Goal: Task Accomplishment & Management: Use online tool/utility

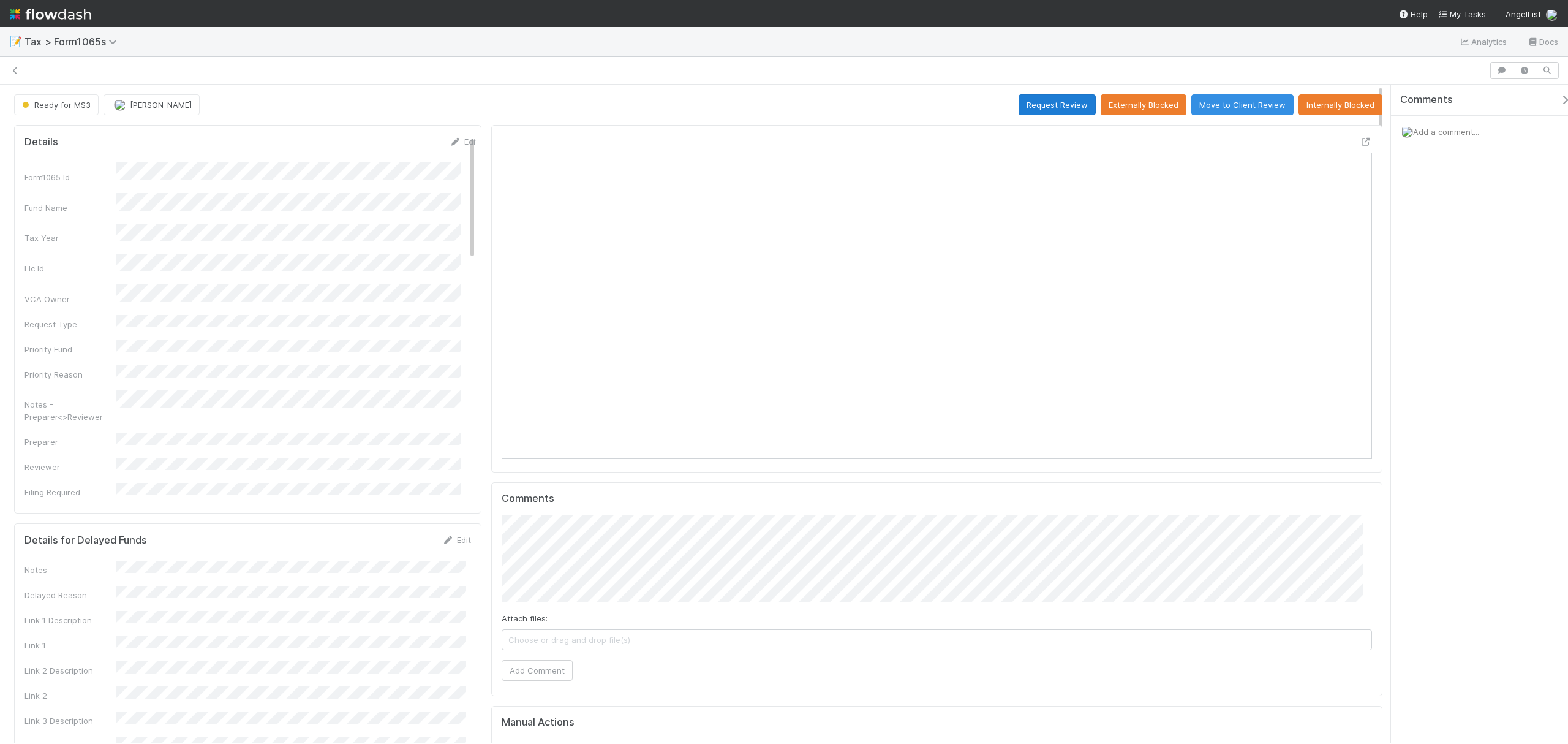
scroll to position [236, 849]
click at [1027, 103] on button "Request Review" at bounding box center [1057, 105] width 77 height 21
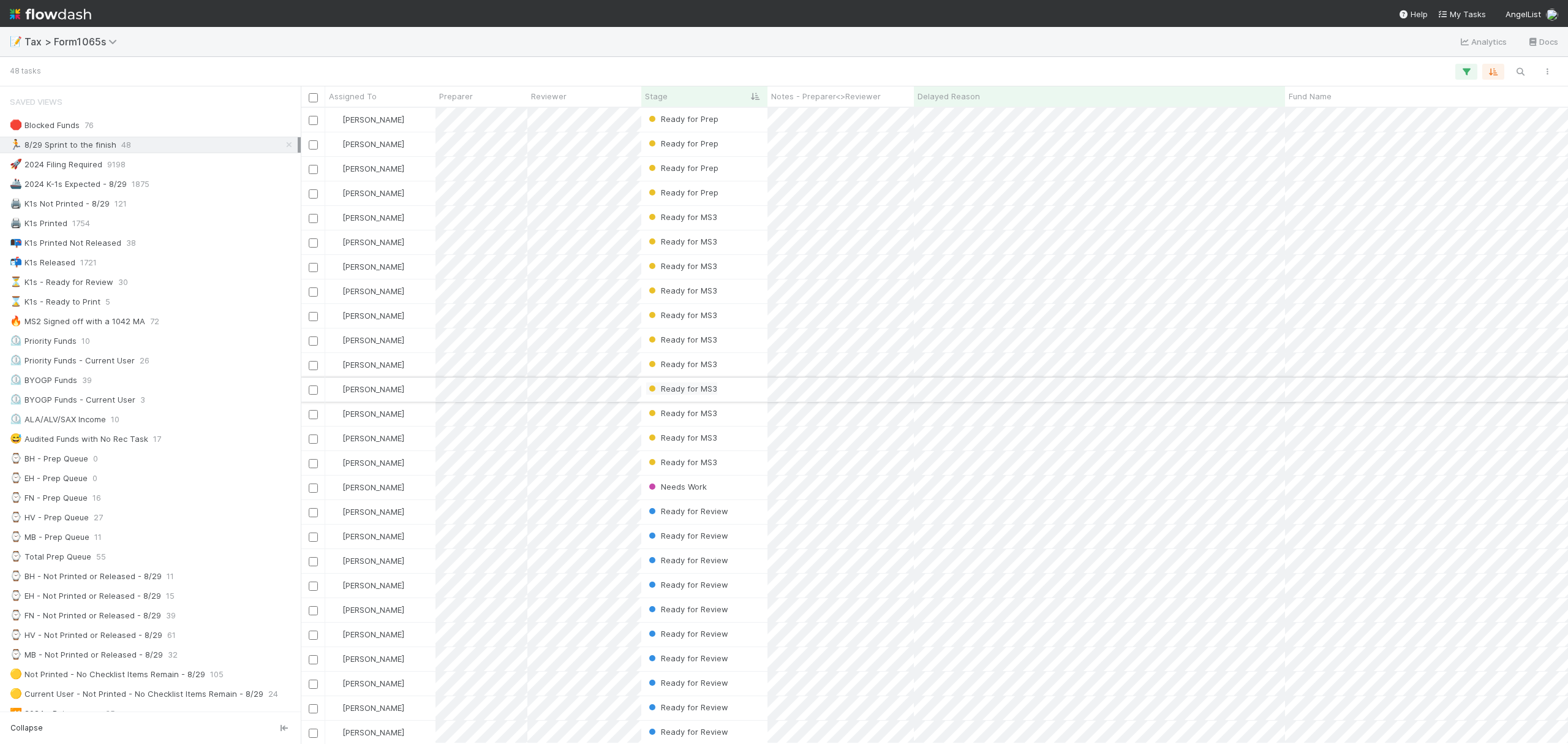
scroll to position [623, 1255]
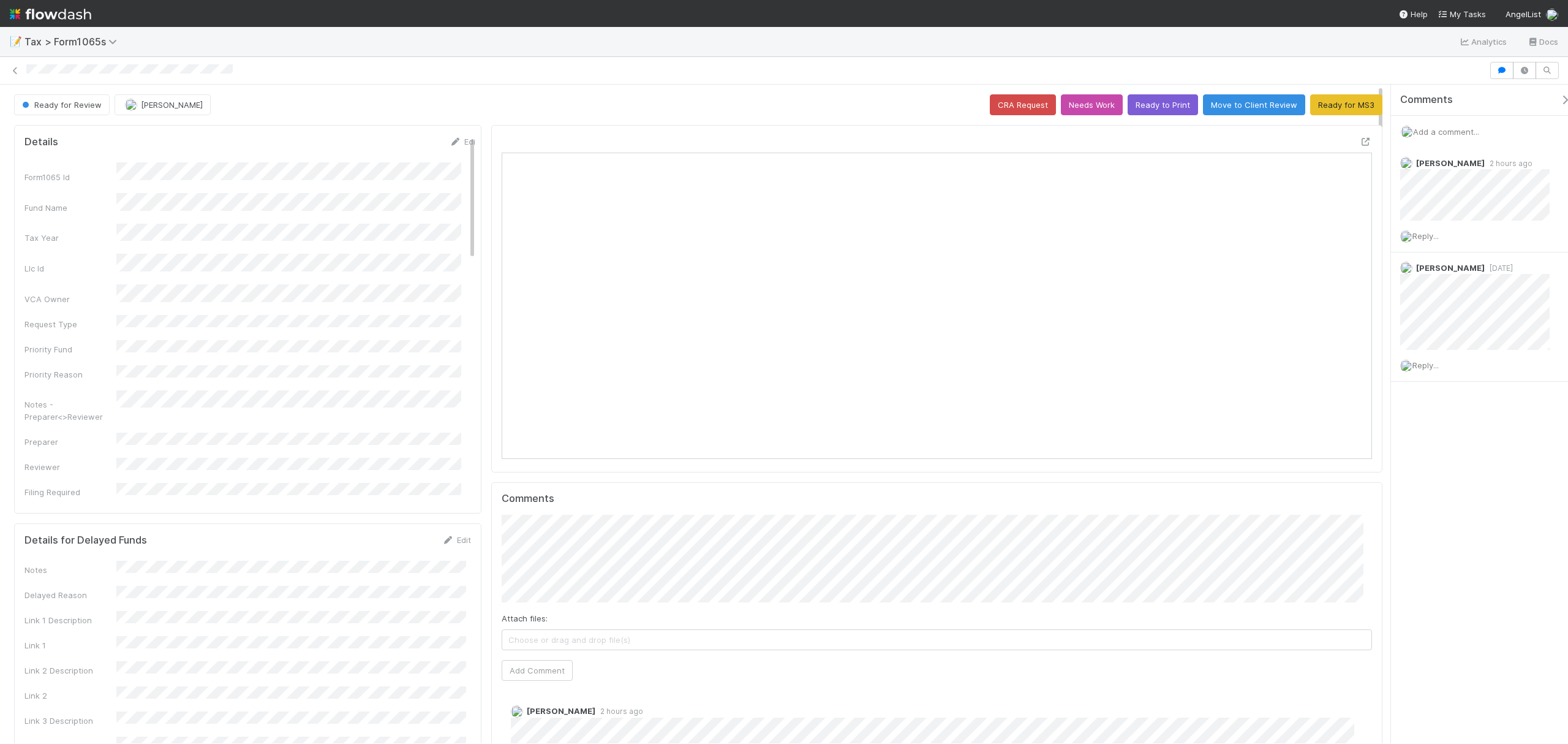
scroll to position [236, 849]
click at [20, 72] on icon at bounding box center [15, 71] width 12 height 8
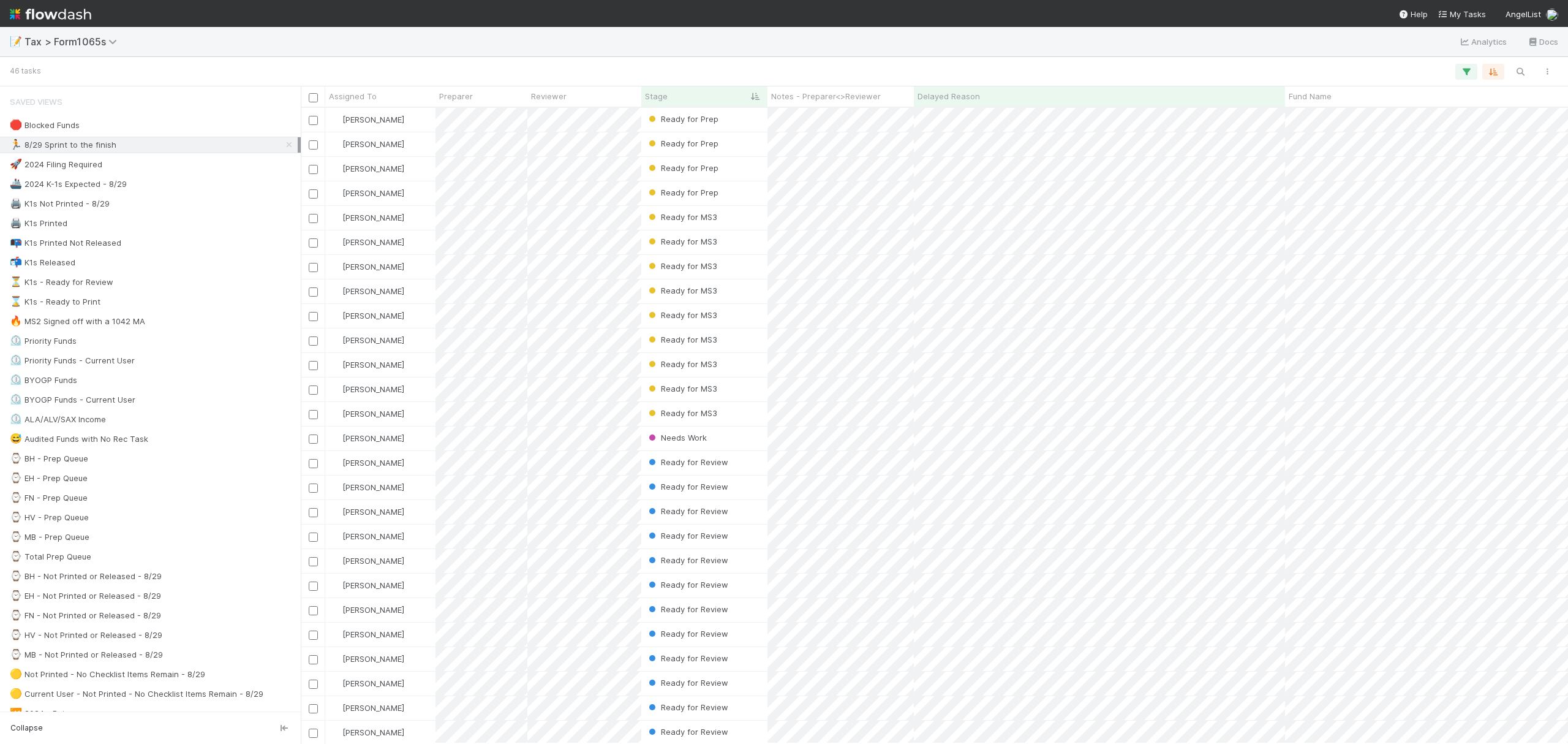
scroll to position [623, 1255]
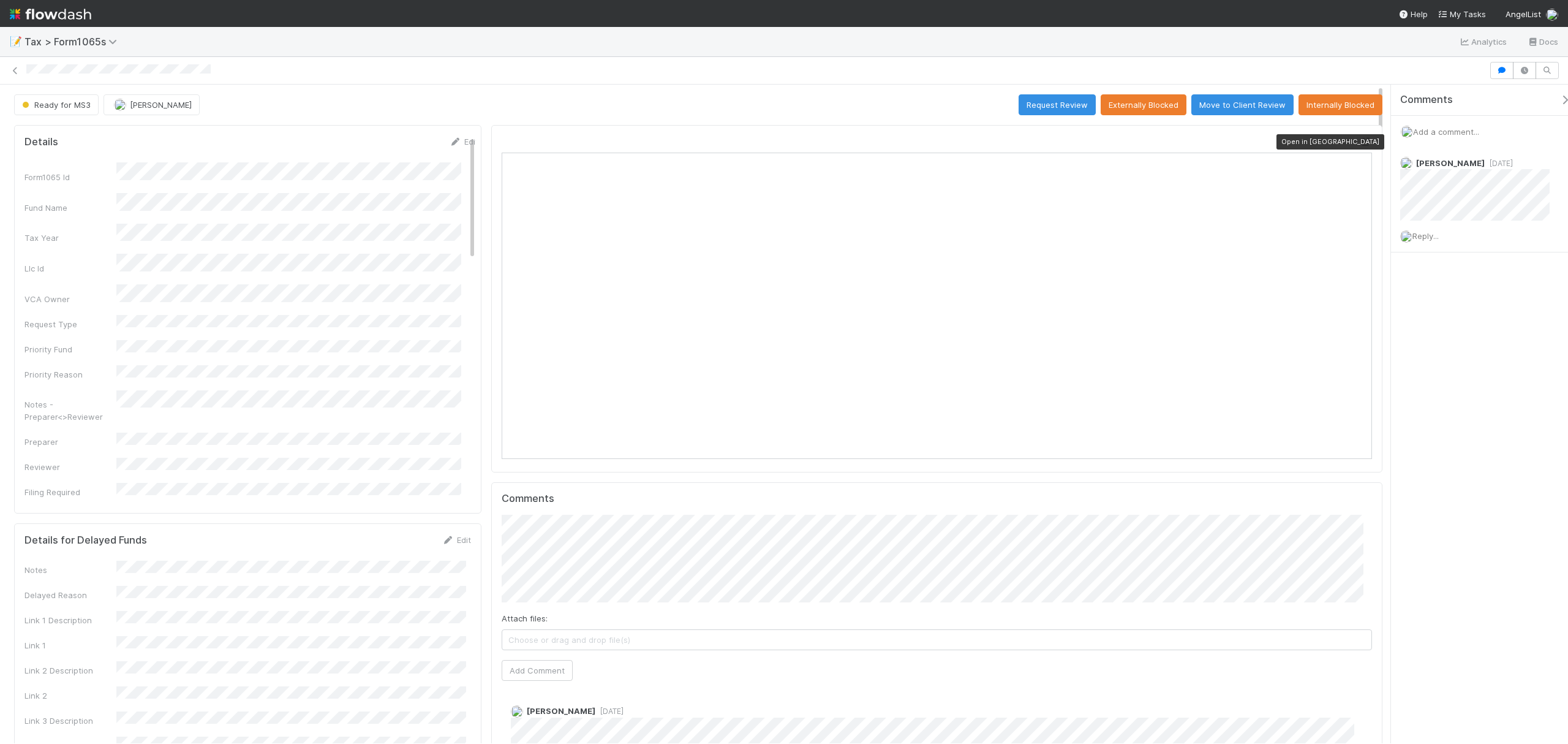
click at [1360, 141] on icon at bounding box center [1366, 142] width 12 height 8
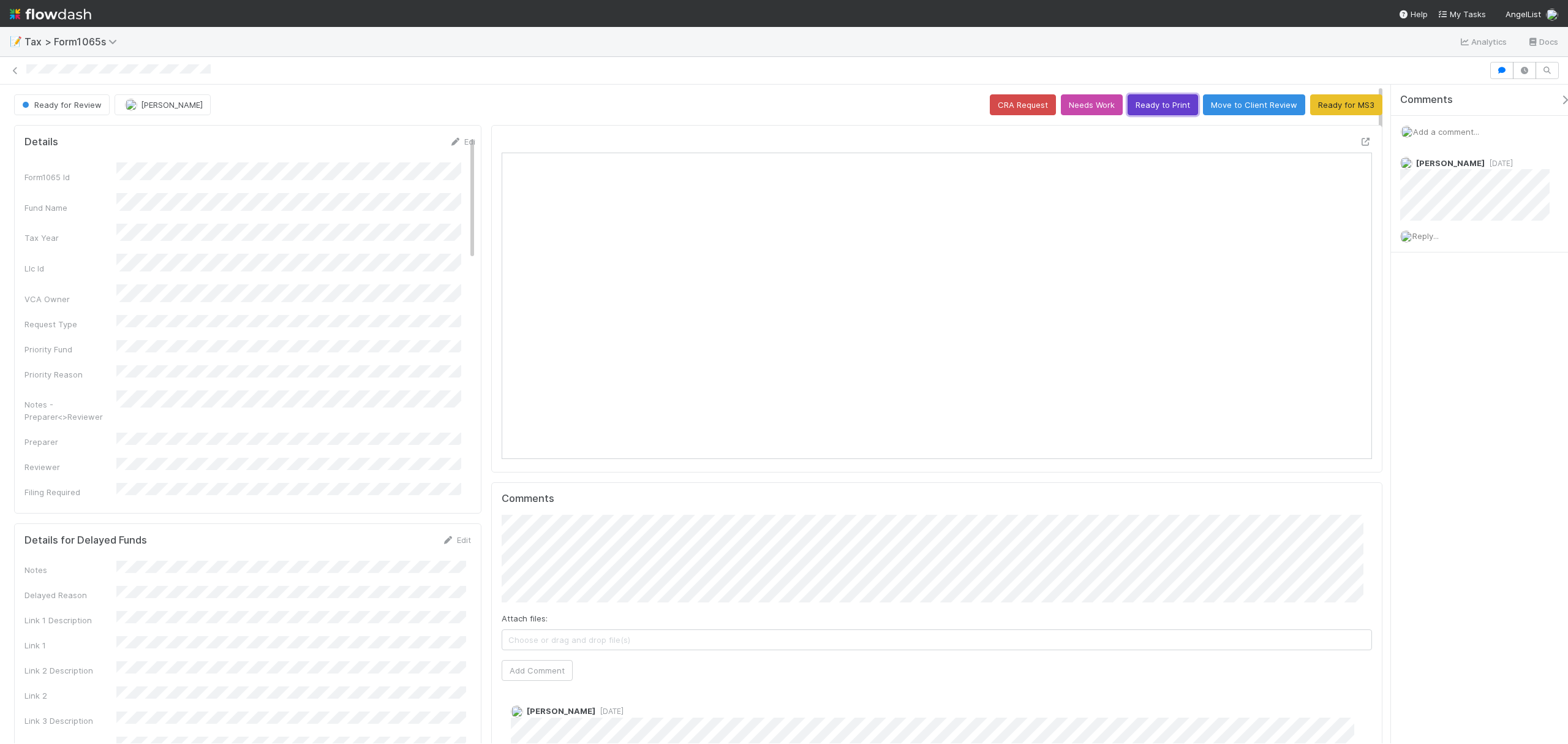
click at [1155, 97] on button "Ready to Print" at bounding box center [1163, 105] width 70 height 21
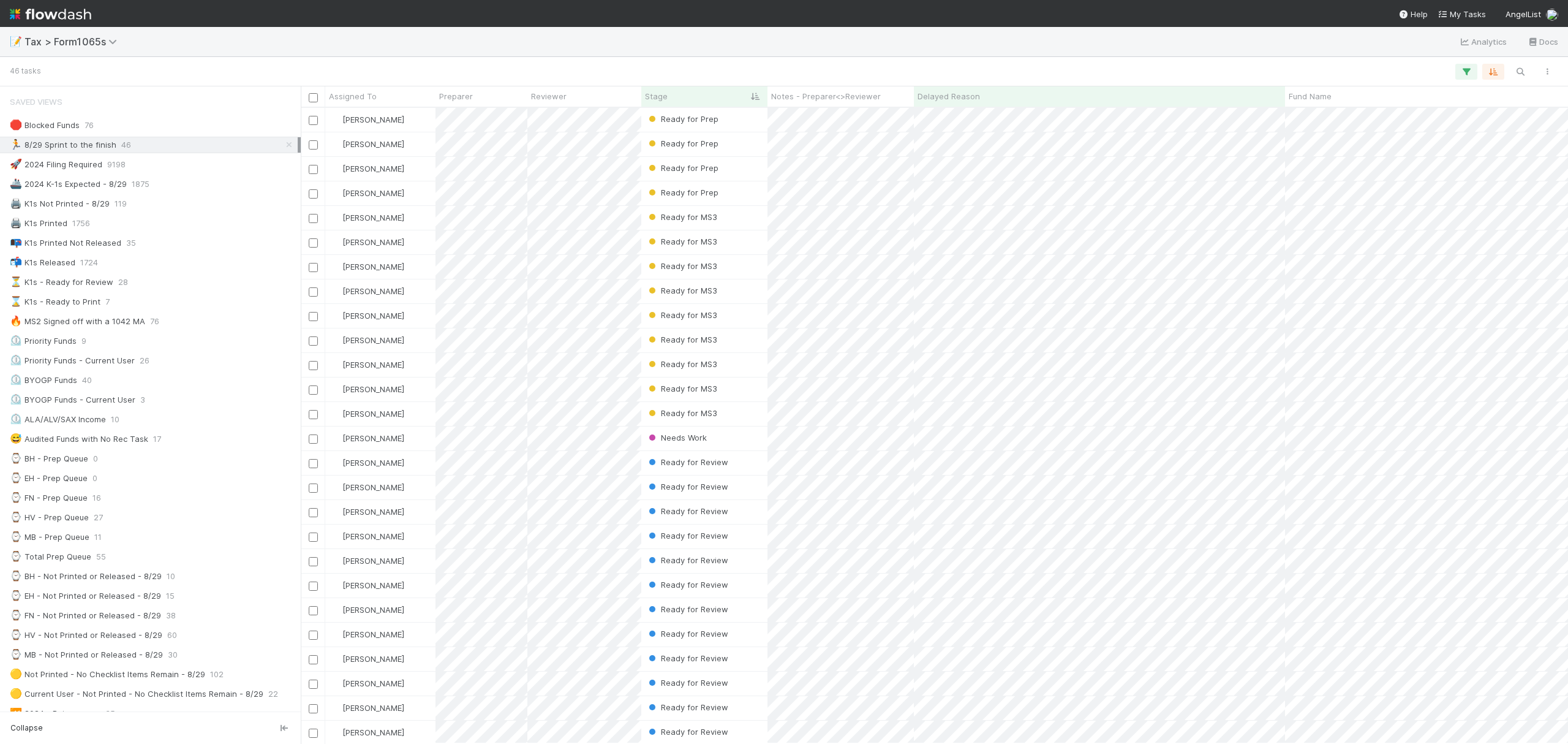
scroll to position [623, 1255]
click at [1138, 47] on div "📝 Tax > Form1065s Analytics Docs" at bounding box center [784, 41] width 1568 height 29
click at [1155, 64] on div at bounding box center [799, 72] width 1522 height 16
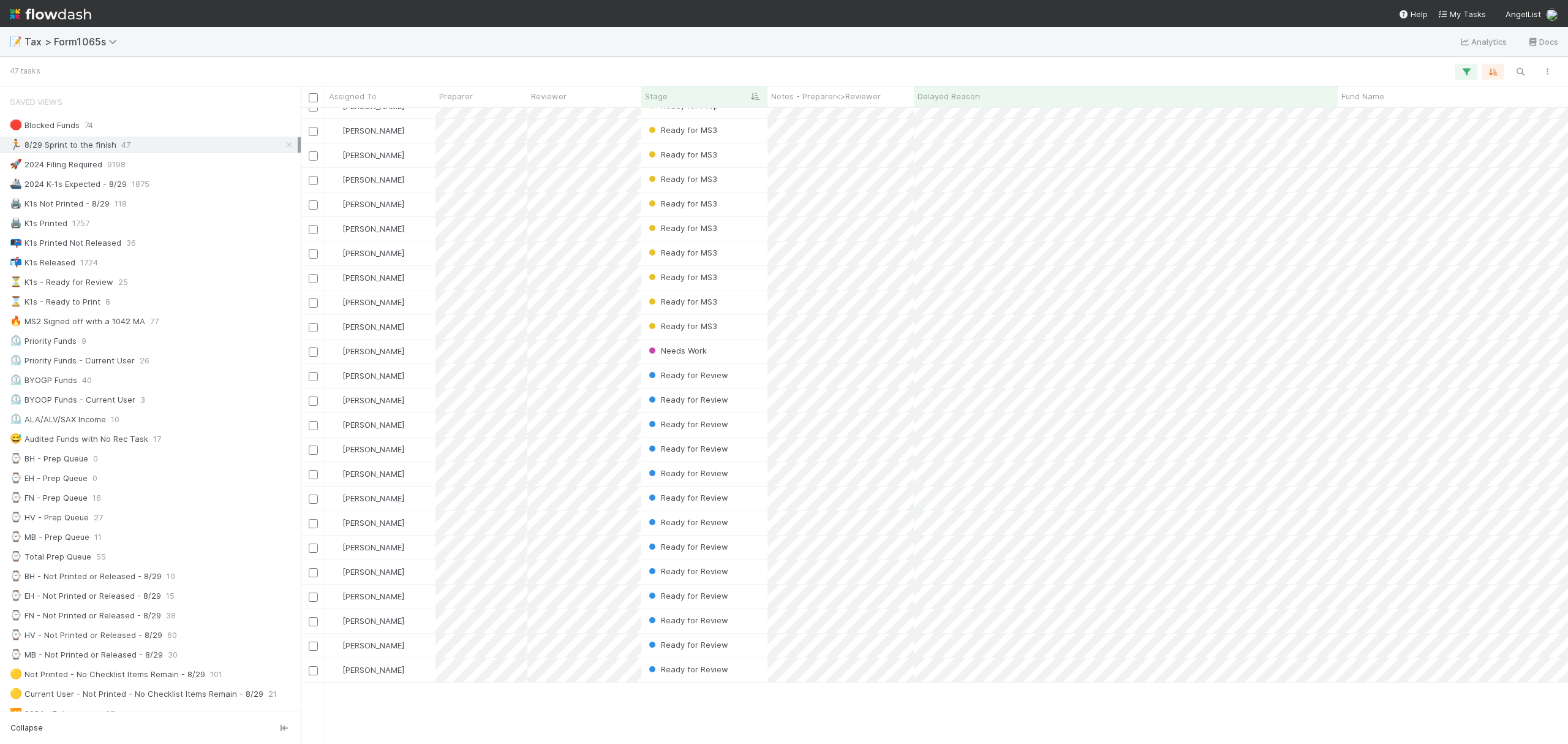
scroll to position [0, 0]
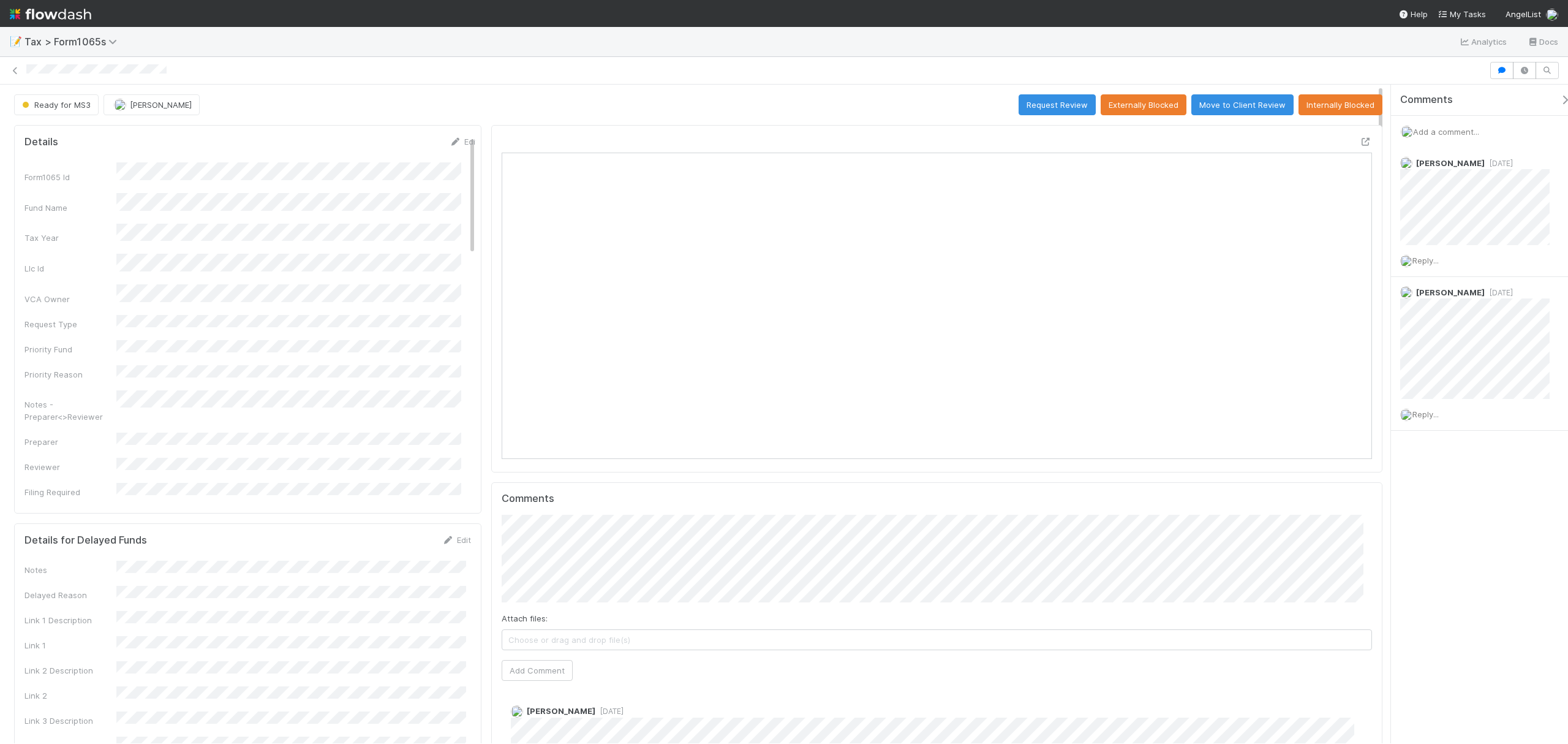
scroll to position [236, 849]
click at [1360, 143] on icon at bounding box center [1366, 142] width 12 height 8
click at [945, 37] on div "📝 Tax > Form1065s Analytics Docs" at bounding box center [784, 41] width 1568 height 29
click at [936, 33] on div "📝 Tax > Form1065s Analytics Docs" at bounding box center [784, 41] width 1568 height 29
click at [915, 66] on div at bounding box center [755, 70] width 1459 height 12
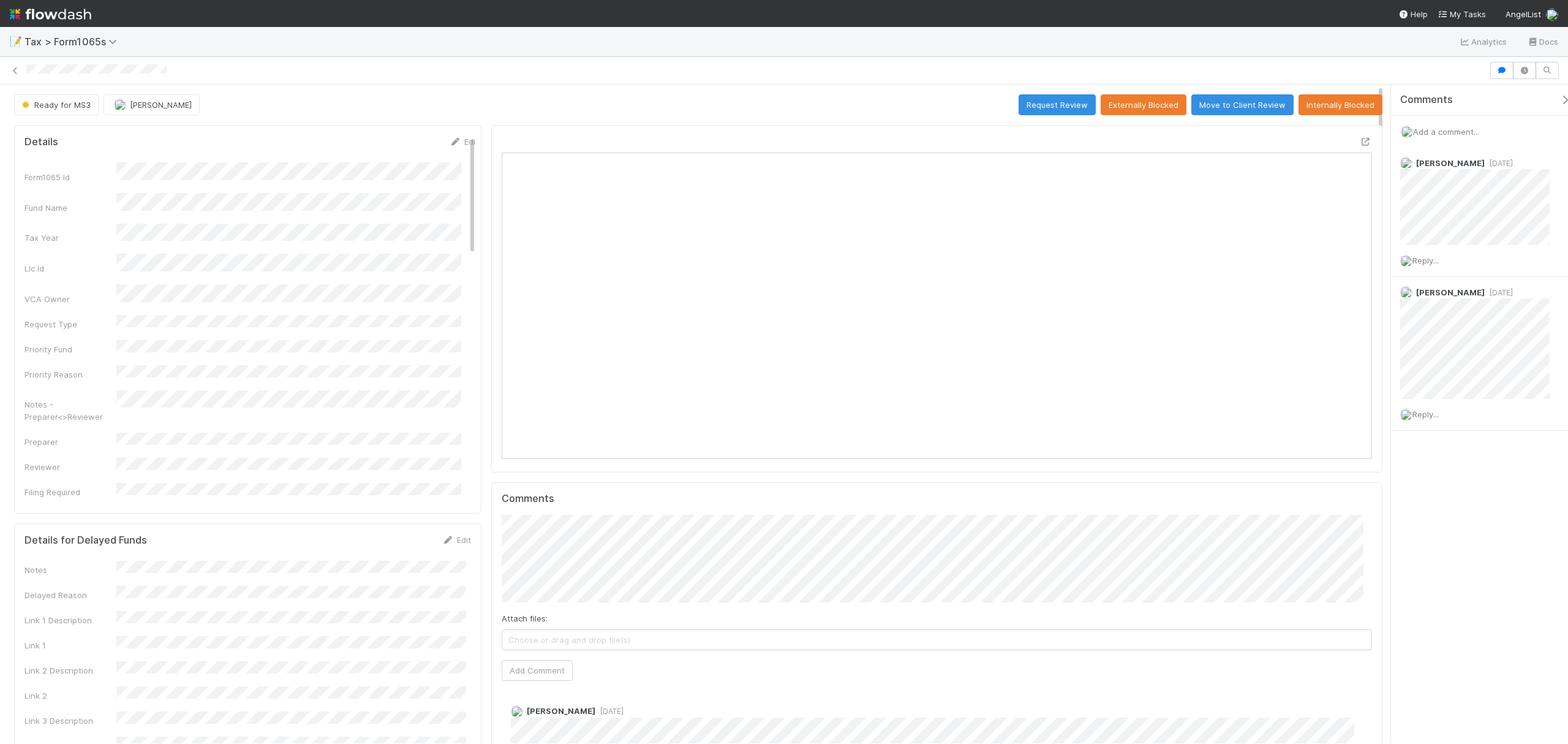
click at [915, 66] on div at bounding box center [755, 70] width 1459 height 12
click at [904, 65] on div at bounding box center [755, 70] width 1459 height 12
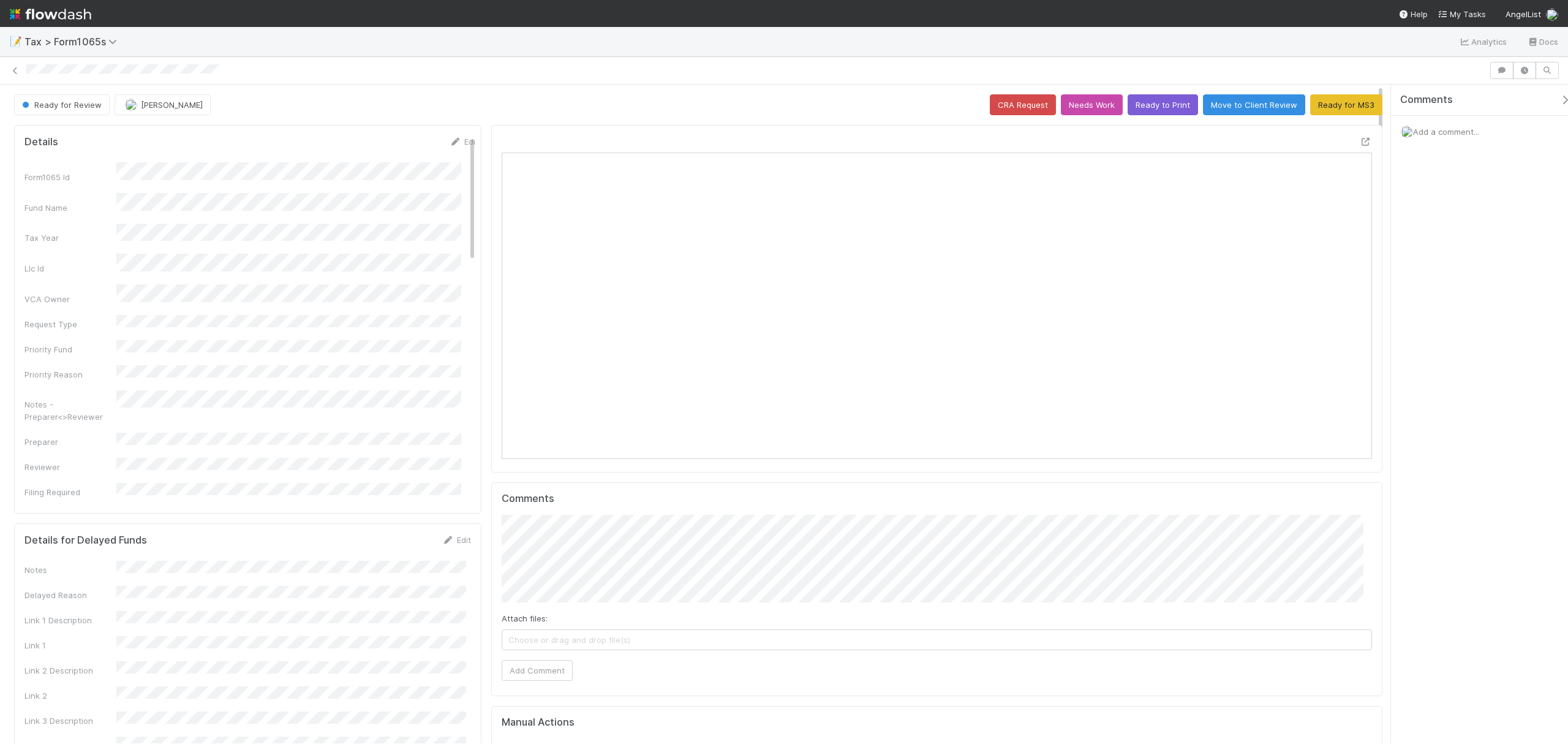
scroll to position [236, 849]
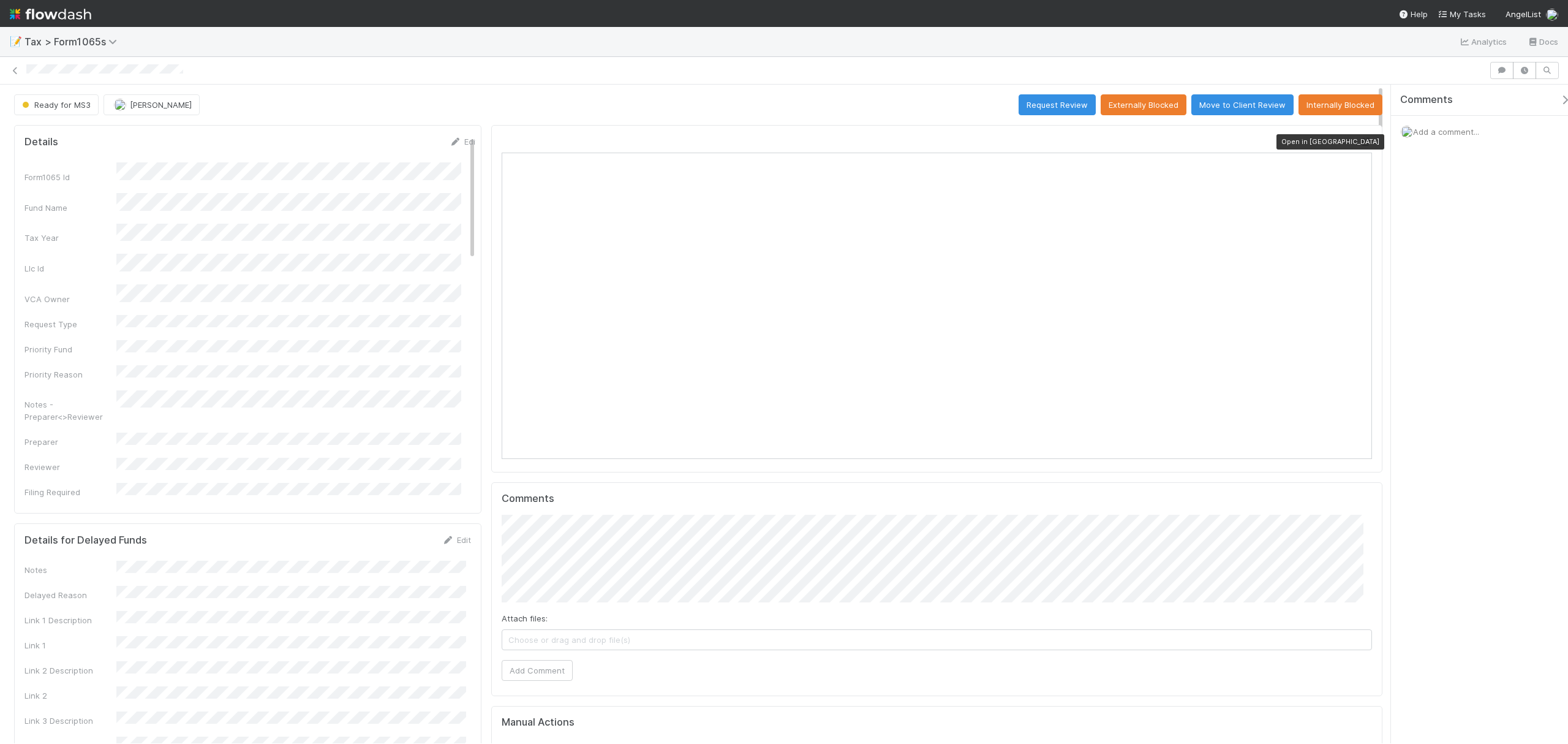
click at [1360, 145] on icon at bounding box center [1366, 142] width 12 height 8
click at [1044, 105] on button "Request Review" at bounding box center [1057, 105] width 77 height 21
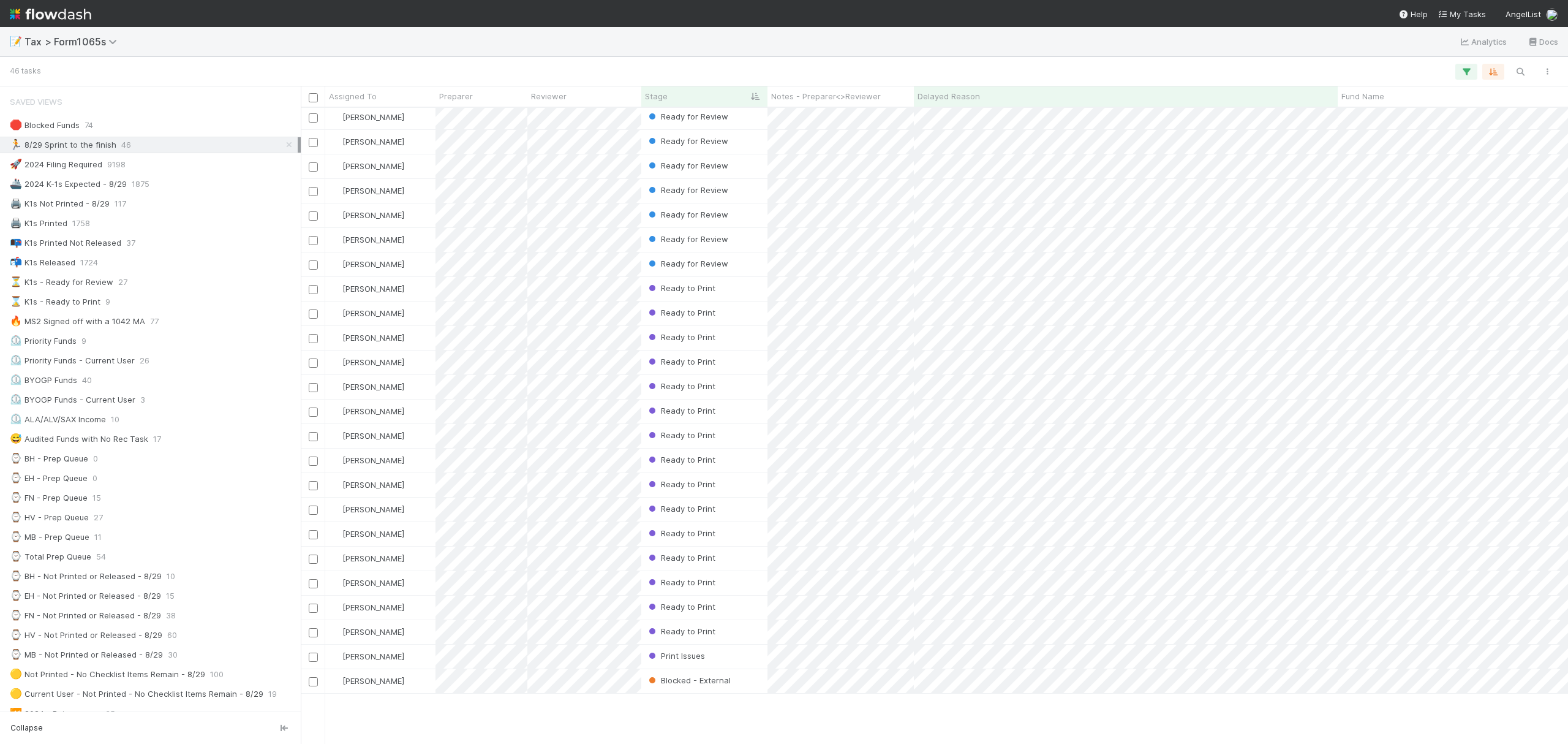
scroll to position [401, 0]
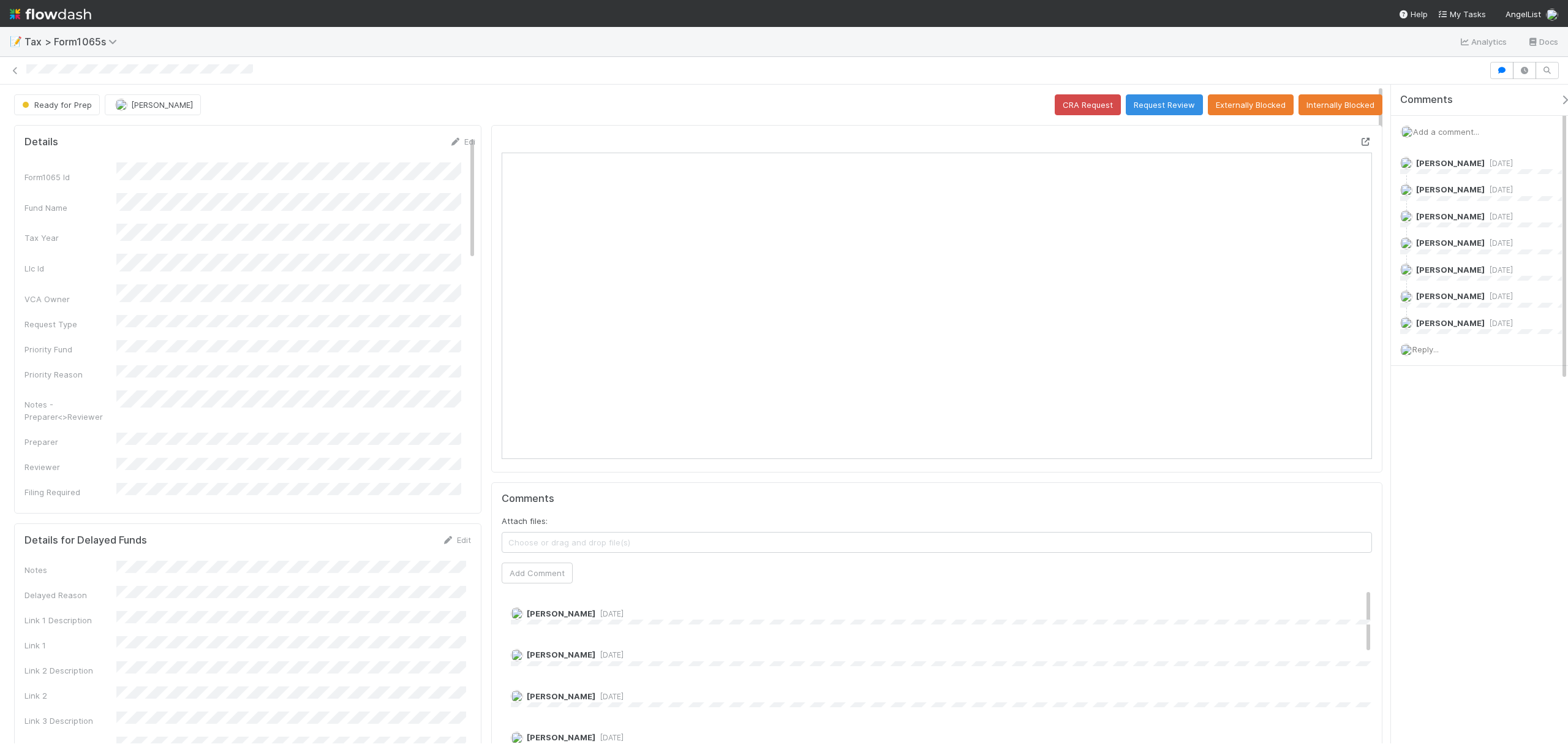
click at [1360, 143] on icon at bounding box center [1366, 142] width 12 height 8
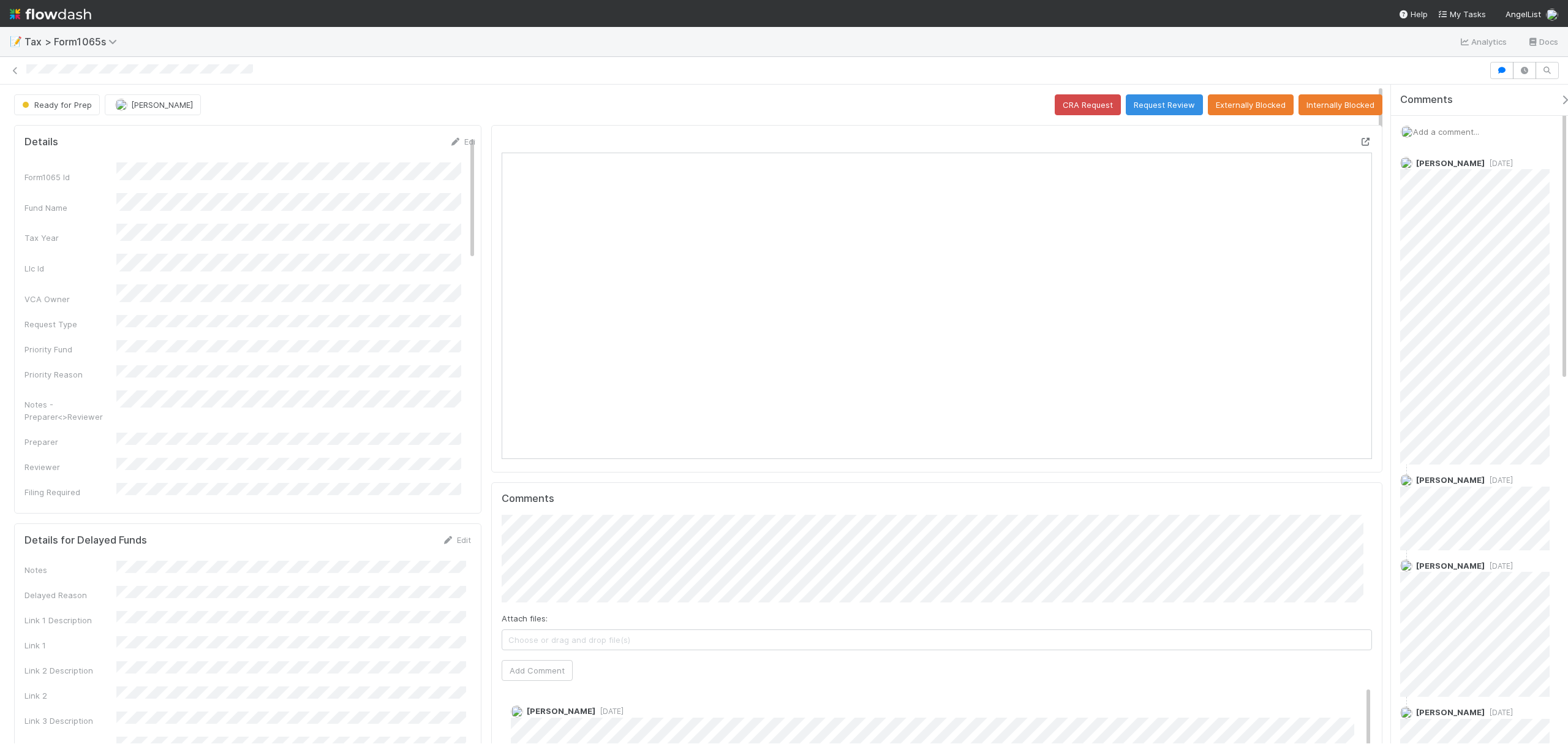
scroll to position [236, 849]
click at [1157, 100] on button "Request Review" at bounding box center [1164, 105] width 77 height 21
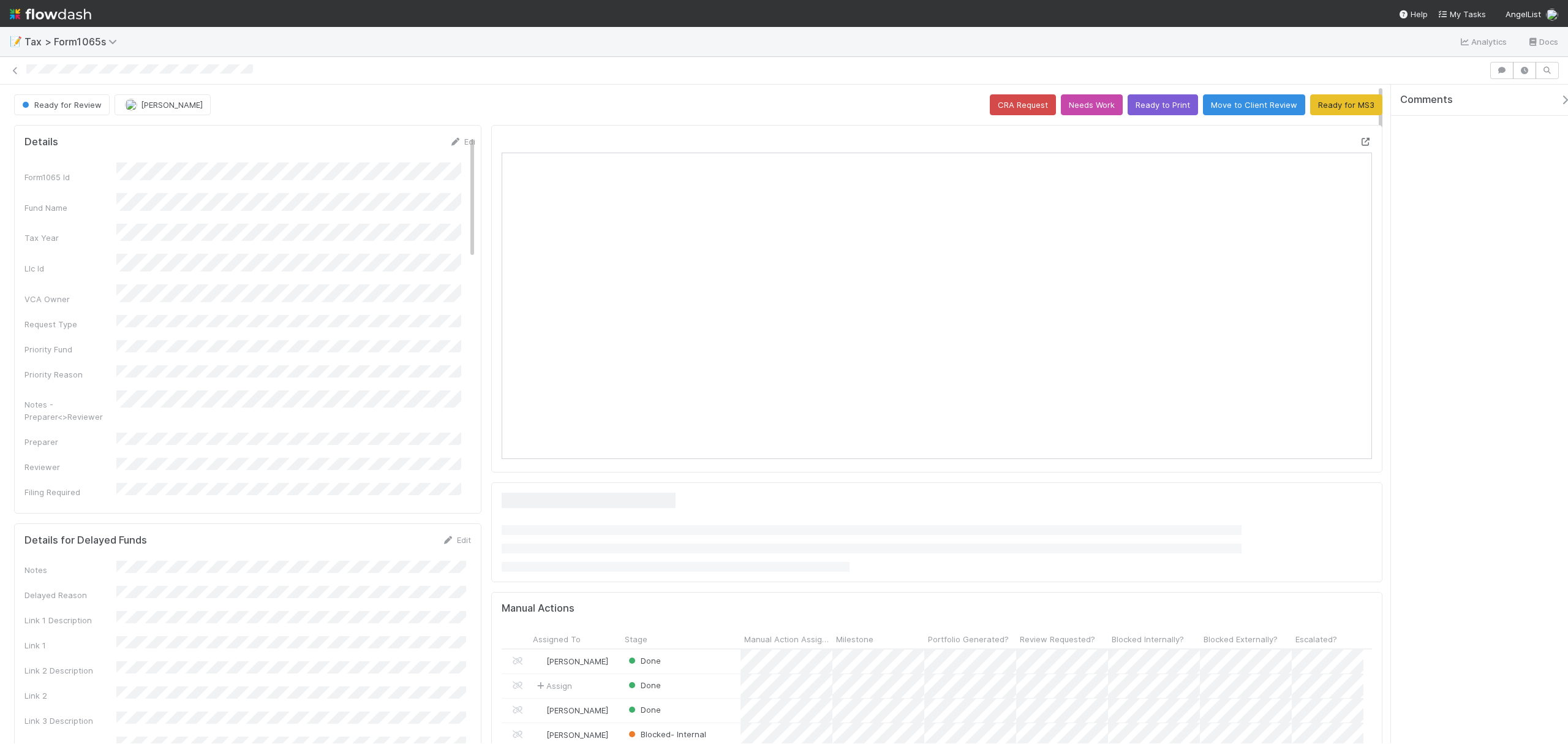
click at [1360, 145] on icon at bounding box center [1366, 142] width 12 height 8
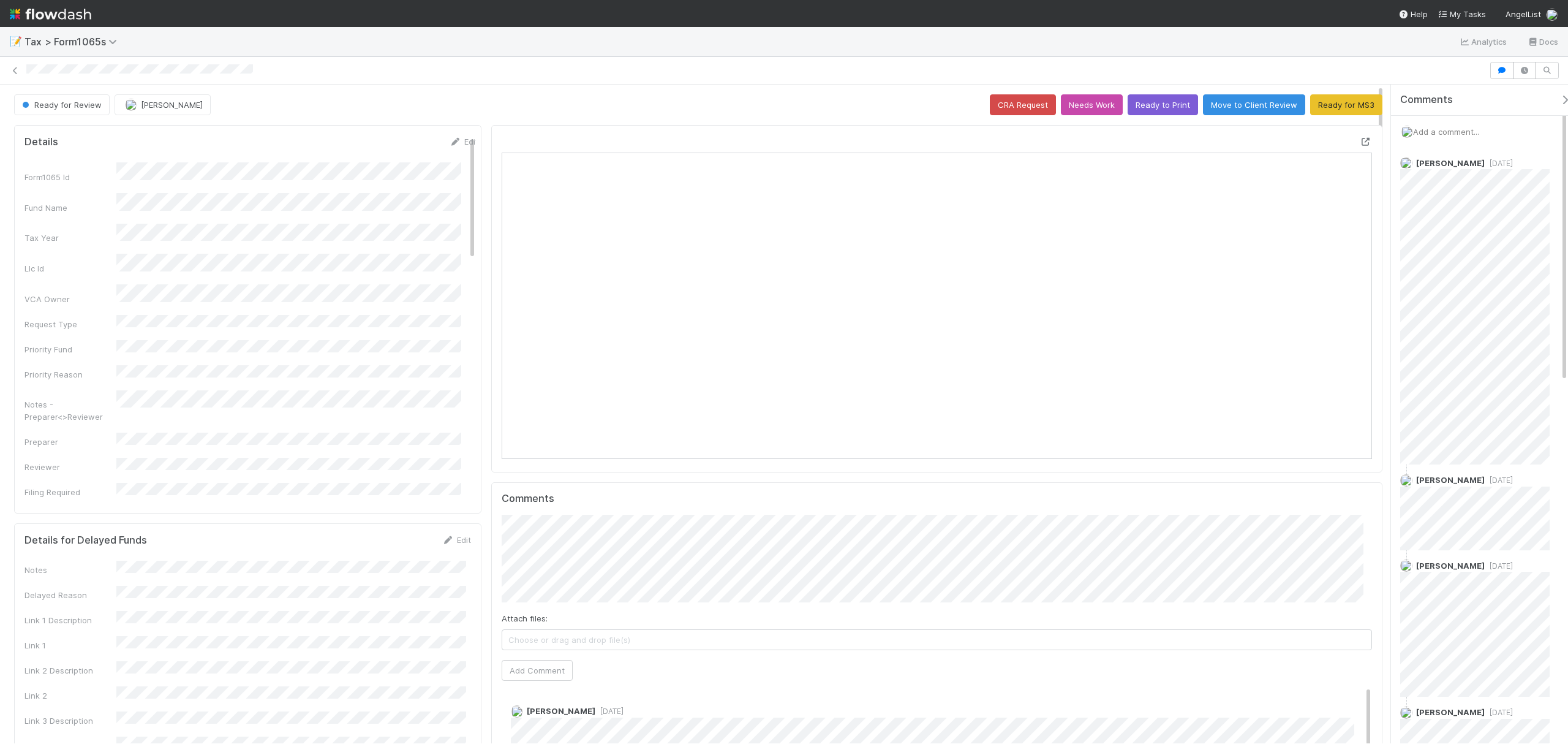
scroll to position [236, 429]
